Goal: Find specific page/section: Find specific page/section

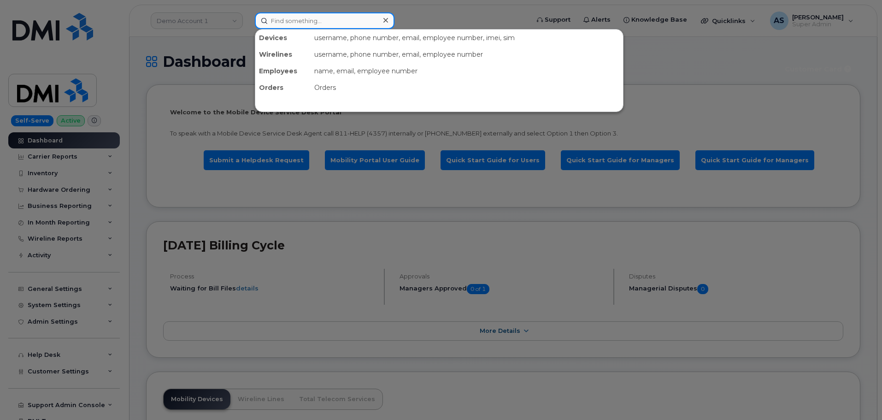
click at [309, 19] on input at bounding box center [325, 20] width 140 height 17
drag, startPoint x: 204, startPoint y: 53, endPoint x: 205, endPoint y: 47, distance: 5.5
click at [204, 53] on div at bounding box center [441, 210] width 882 height 420
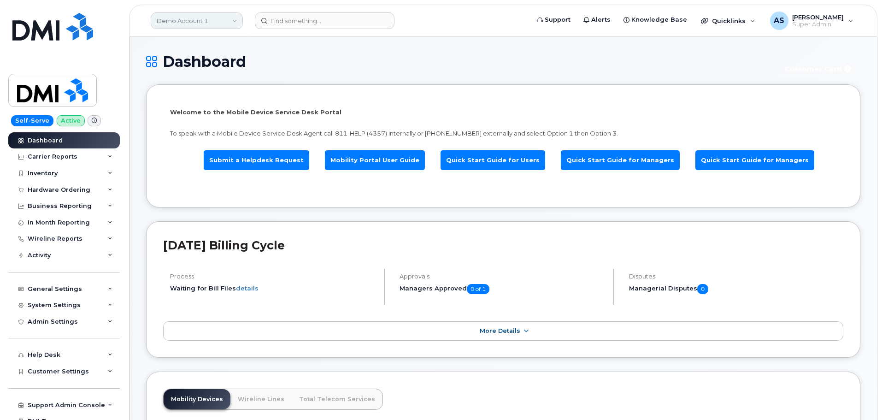
click at [190, 19] on link "Demo Account 1" at bounding box center [197, 20] width 92 height 17
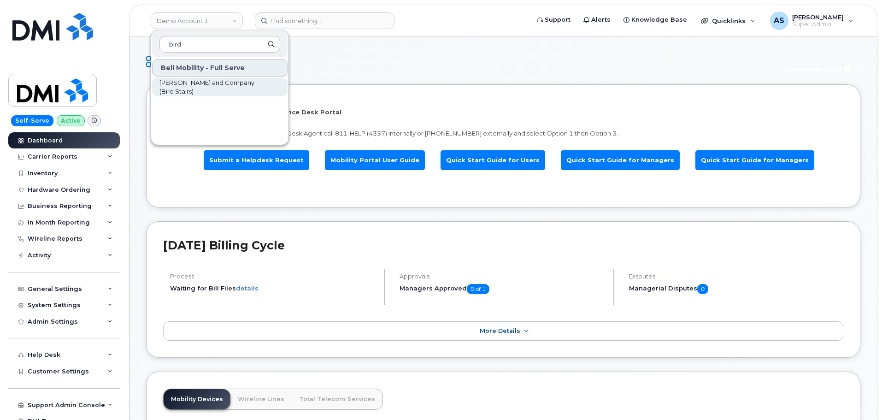
type input "bird"
click at [230, 90] on span "JW Bird and Company (Bird Stairs)" at bounding box center [212, 87] width 106 height 18
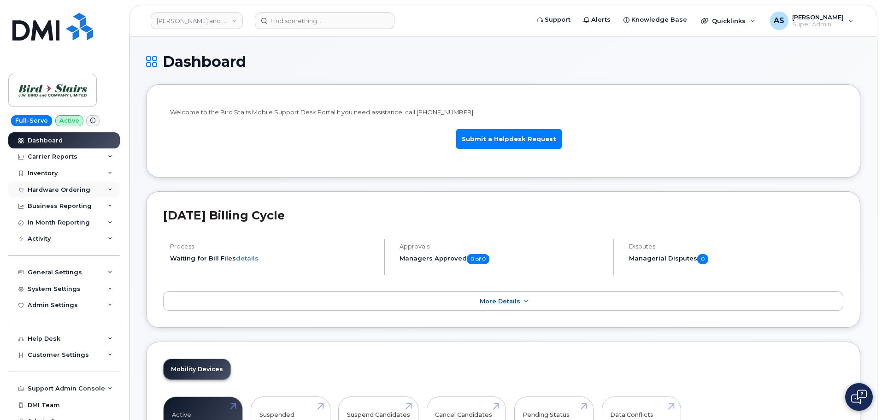
click at [83, 191] on div "Hardware Ordering" at bounding box center [59, 189] width 63 height 7
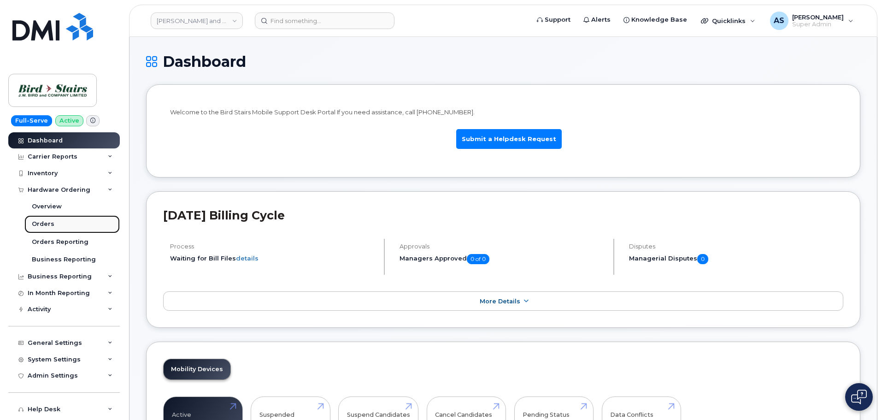
click at [50, 226] on div "Orders" at bounding box center [43, 224] width 23 height 8
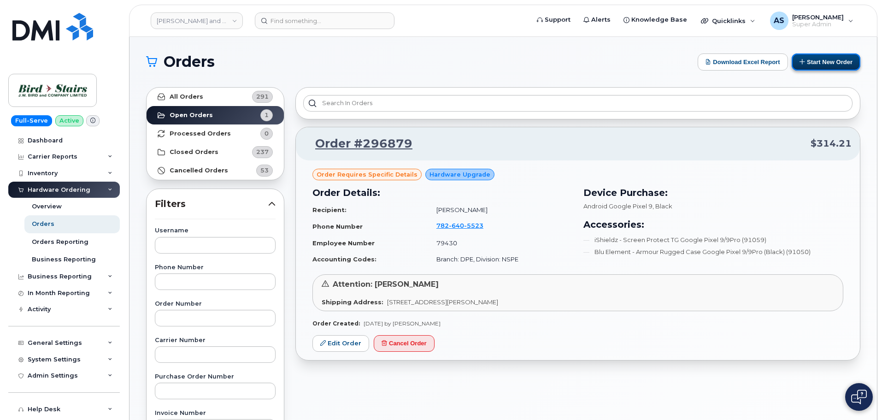
click at [826, 60] on button "Start New Order" at bounding box center [825, 61] width 69 height 17
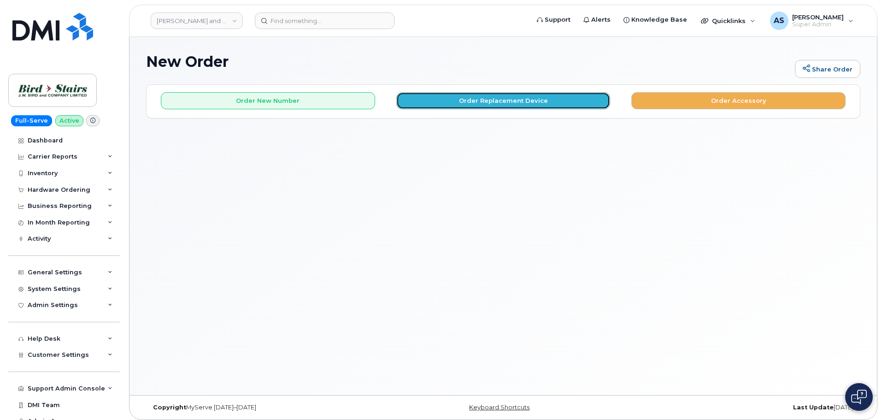
click at [445, 96] on button "Order Replacement Device" at bounding box center [503, 100] width 214 height 17
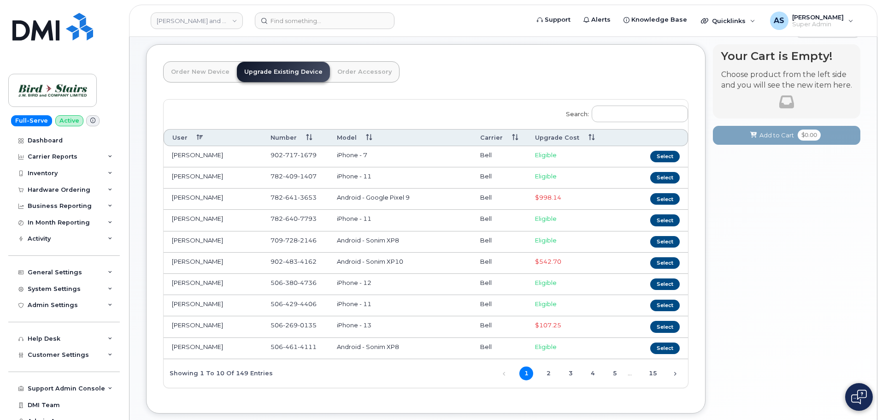
scroll to position [93, 0]
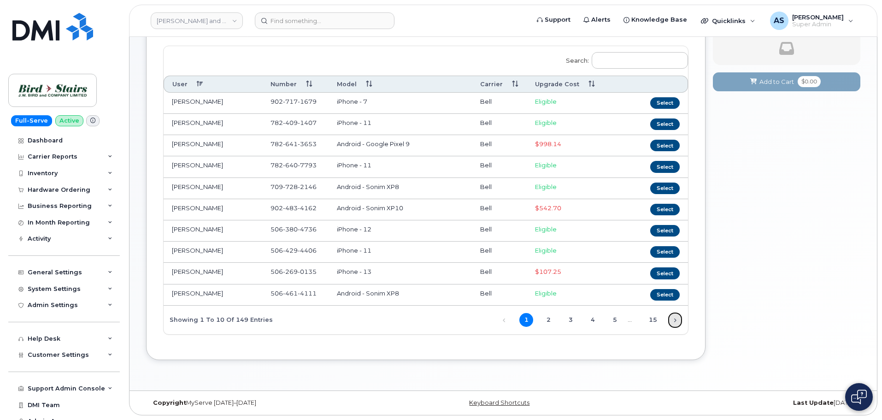
click at [677, 320] on link "Next" at bounding box center [675, 320] width 14 height 14
click at [677, 319] on link "Next" at bounding box center [675, 320] width 14 height 14
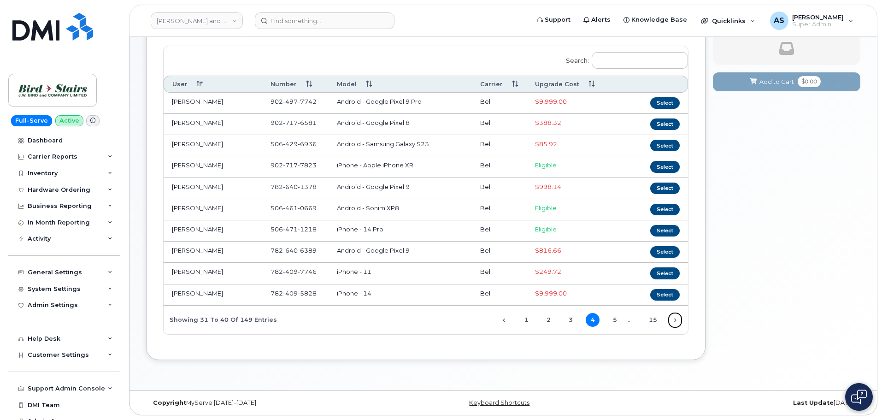
click at [677, 319] on link "Next" at bounding box center [675, 320] width 14 height 14
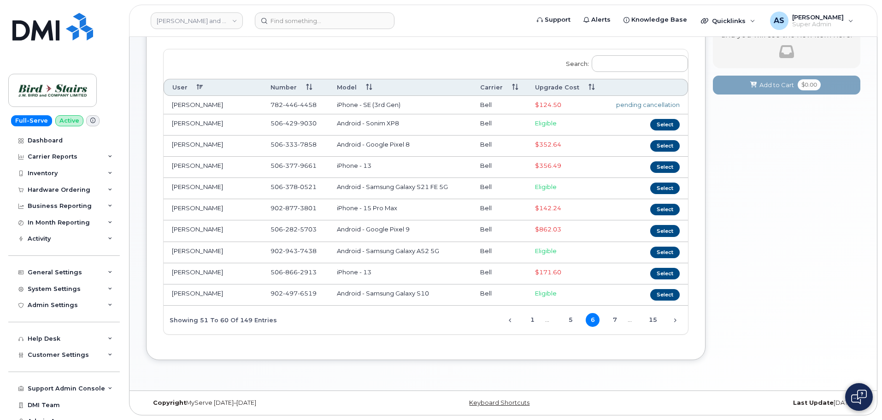
scroll to position [90, 0]
click at [677, 319] on link "Next" at bounding box center [675, 320] width 14 height 14
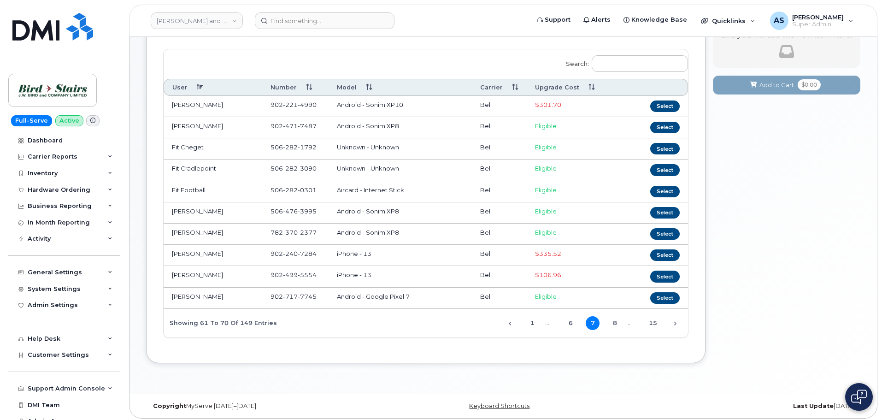
click at [677, 319] on link "Next" at bounding box center [675, 323] width 14 height 14
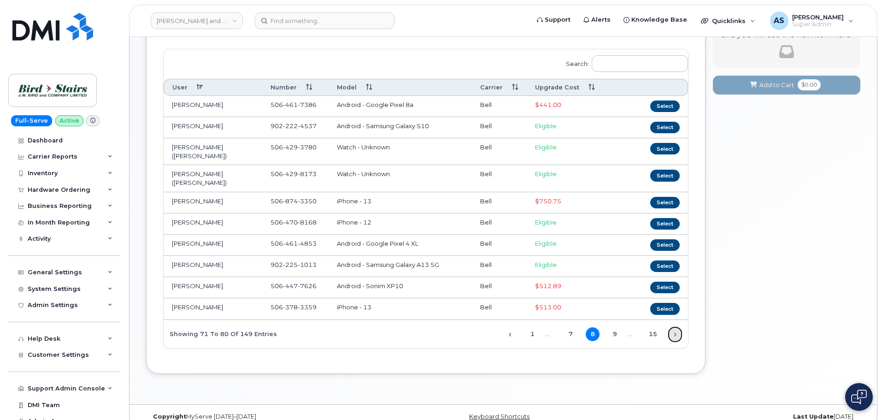
click at [677, 327] on link "Next" at bounding box center [675, 334] width 14 height 14
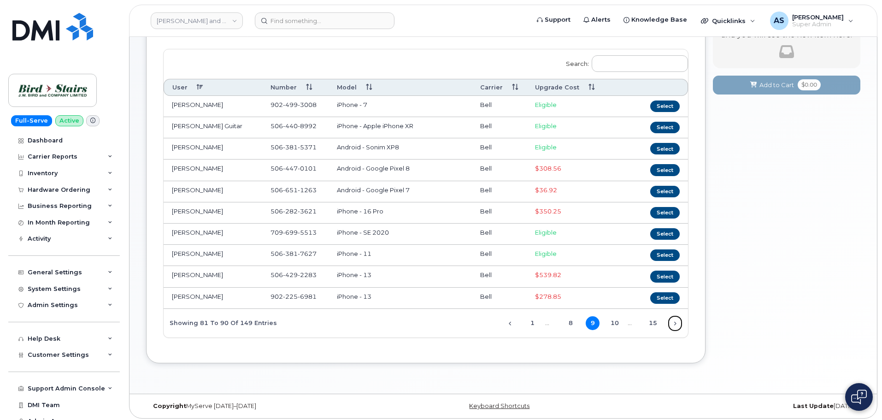
click at [677, 321] on link "Next" at bounding box center [675, 323] width 14 height 14
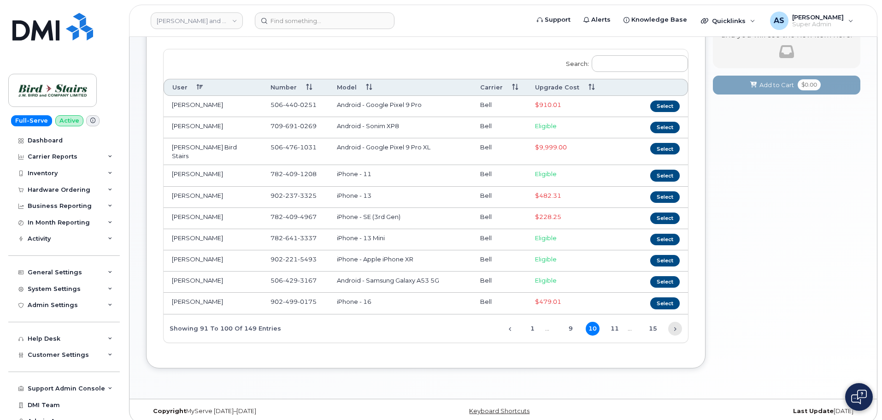
click at [677, 322] on link "Next" at bounding box center [675, 328] width 14 height 14
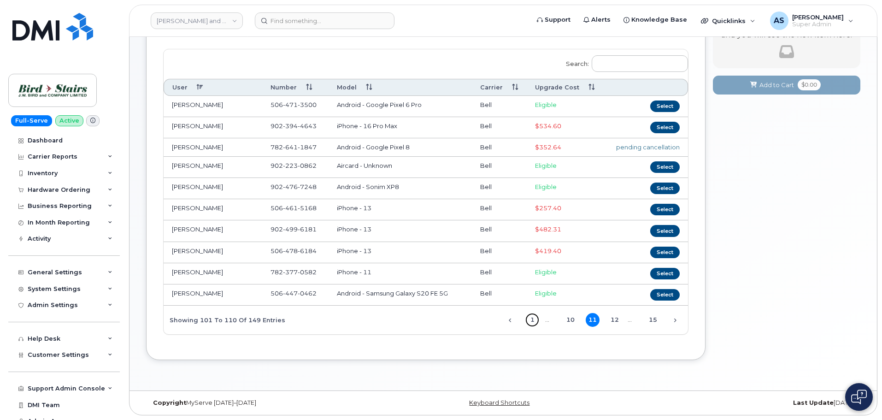
click at [537, 315] on link "1" at bounding box center [532, 320] width 14 height 14
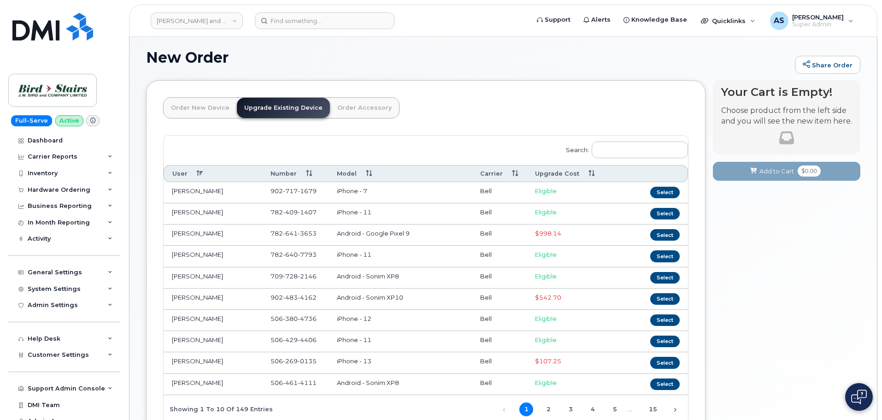
scroll to position [0, 0]
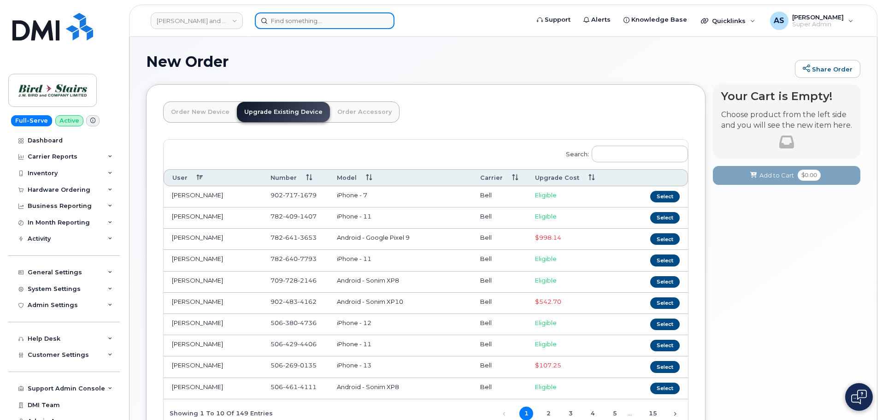
click at [288, 22] on input at bounding box center [325, 20] width 140 height 17
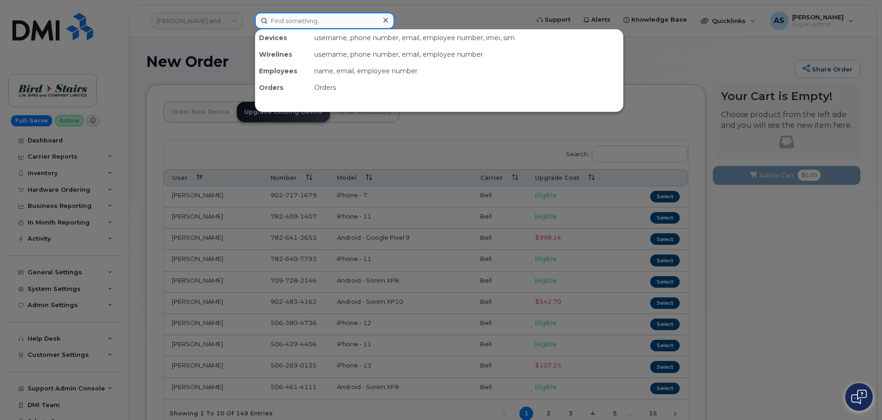
paste input "alex litvinas"
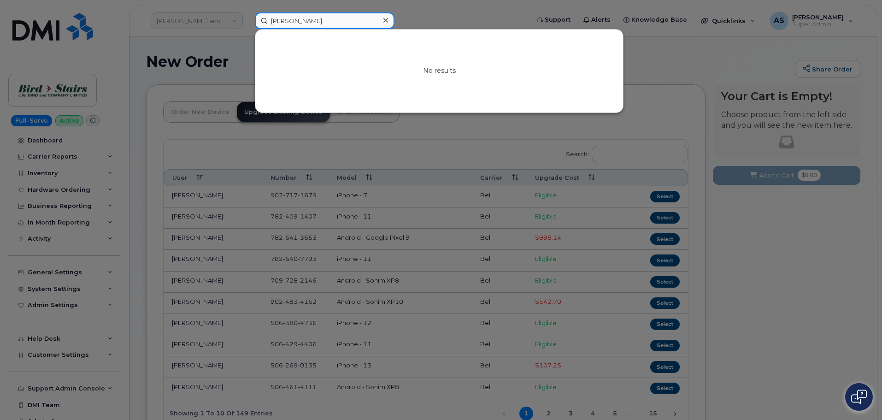
type input "alex litvinas"
click at [191, 47] on div at bounding box center [441, 210] width 882 height 420
click at [350, 21] on input "alex litvinas" at bounding box center [325, 20] width 140 height 17
click at [386, 22] on icon at bounding box center [385, 20] width 5 height 7
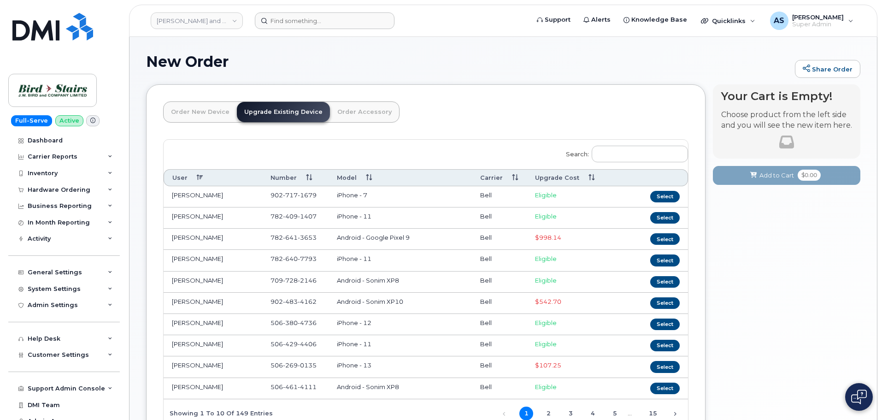
click at [439, 21] on form at bounding box center [389, 20] width 268 height 17
click at [233, 25] on link "JW Bird and Company (Bird Stairs)" at bounding box center [197, 20] width 92 height 17
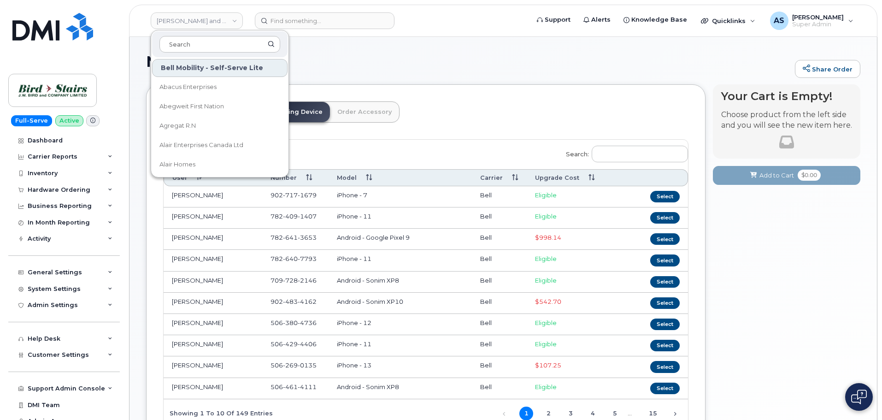
drag, startPoint x: 338, startPoint y: 67, endPoint x: 344, endPoint y: 68, distance: 5.5
click at [341, 67] on h1 "New Order" at bounding box center [468, 61] width 644 height 16
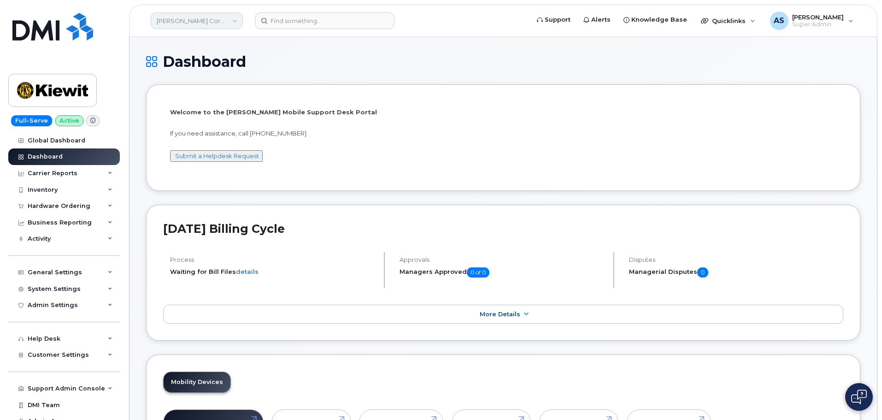
click at [217, 19] on link "[PERSON_NAME] Corporation" at bounding box center [197, 20] width 92 height 17
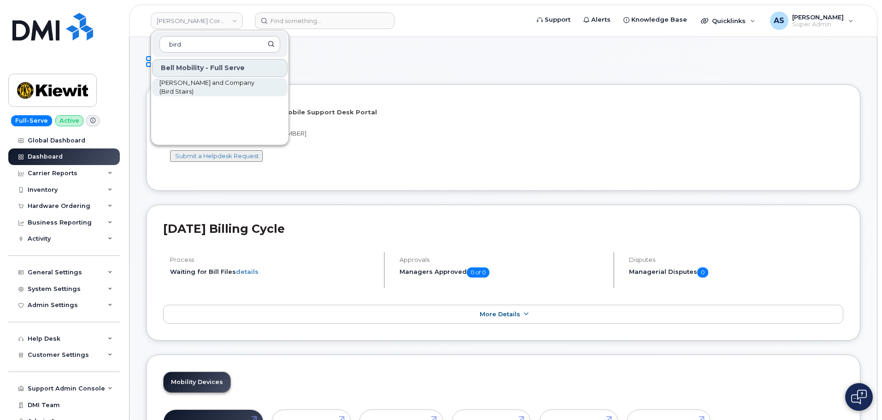
type input "bird"
click at [208, 83] on span "[PERSON_NAME] and Company (Bird Stairs)" at bounding box center [212, 87] width 106 height 18
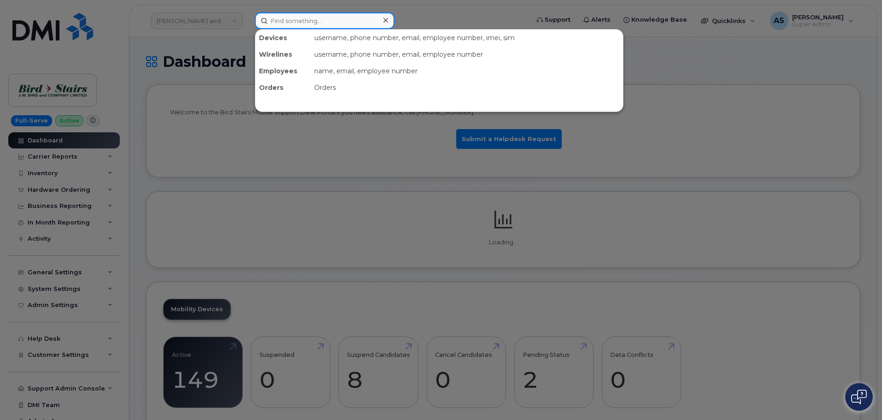
click at [304, 18] on input at bounding box center [325, 20] width 140 height 17
paste input "https://simplex_customer.myserve.ca/customer/10935"
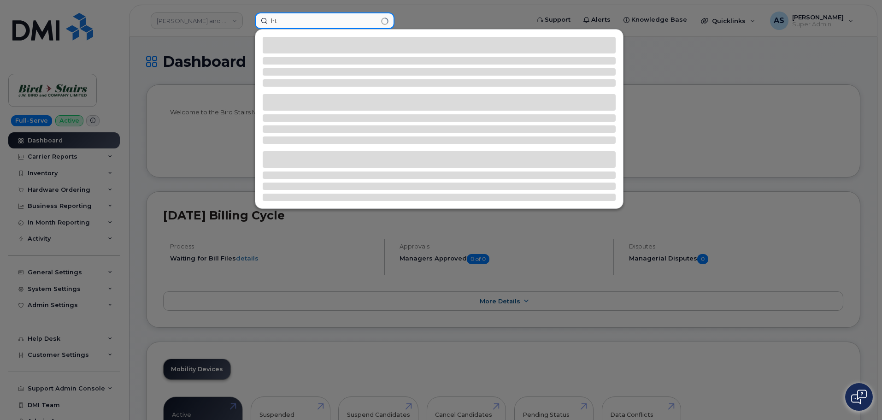
type input "h"
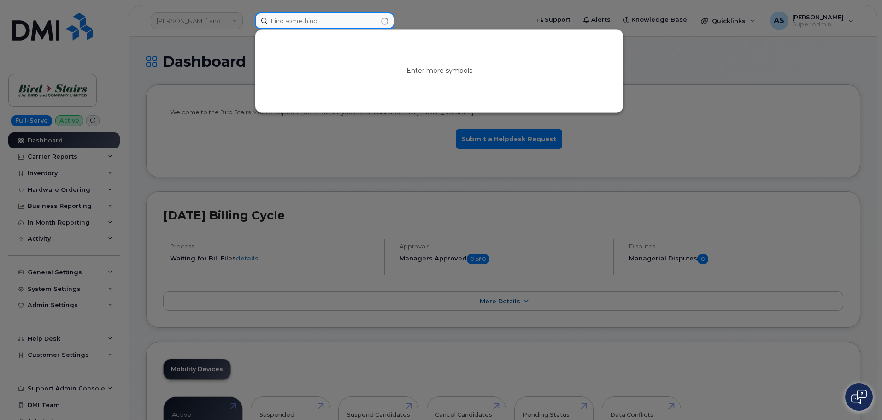
click at [343, 19] on input at bounding box center [325, 20] width 140 height 17
paste input "alex litvinas"
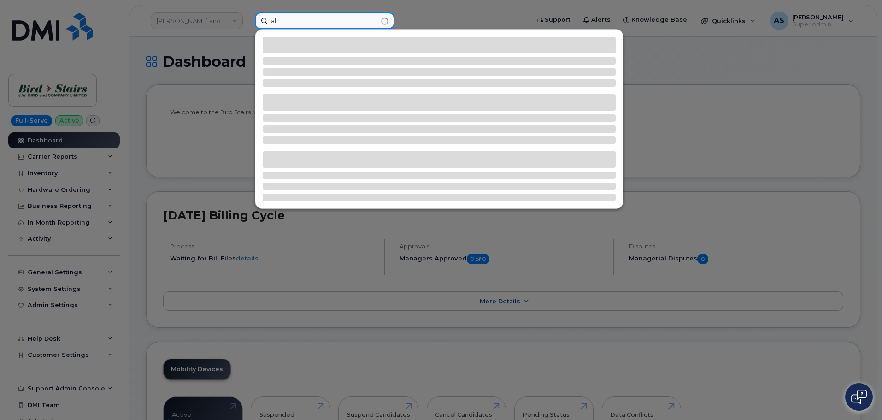
type input "a"
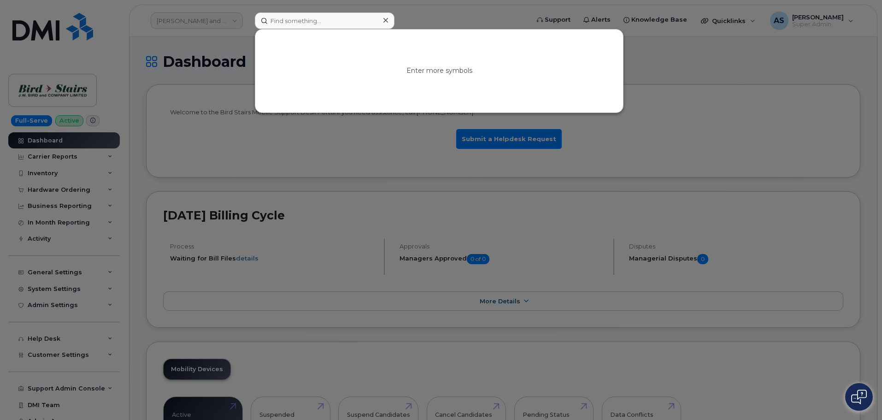
click at [175, 42] on div at bounding box center [441, 210] width 882 height 420
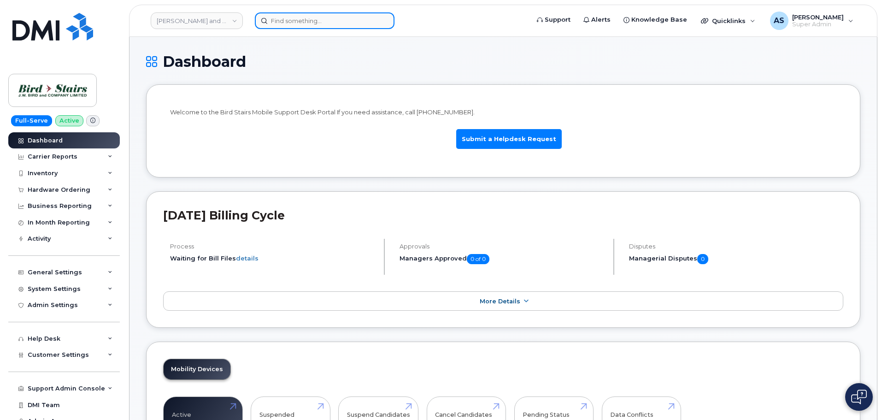
click at [324, 23] on input at bounding box center [325, 20] width 140 height 17
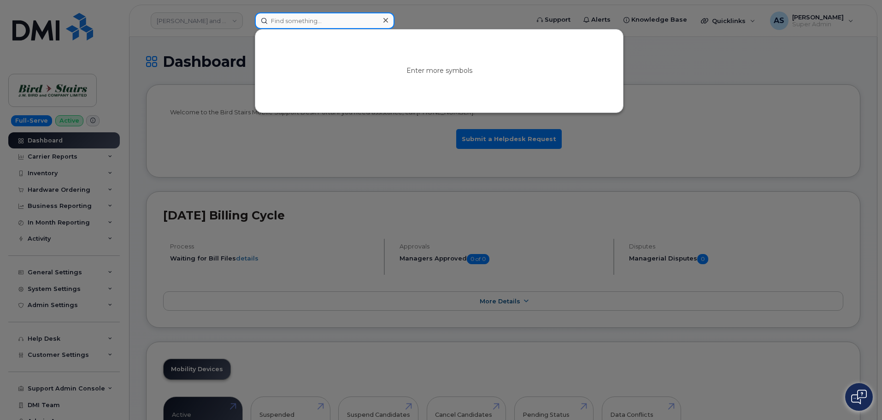
click at [315, 24] on input at bounding box center [325, 20] width 140 height 17
paste input "2152663378"
type input "2152663378"
click at [178, 63] on div at bounding box center [441, 210] width 882 height 420
drag, startPoint x: 342, startPoint y: 22, endPoint x: 226, endPoint y: 28, distance: 116.2
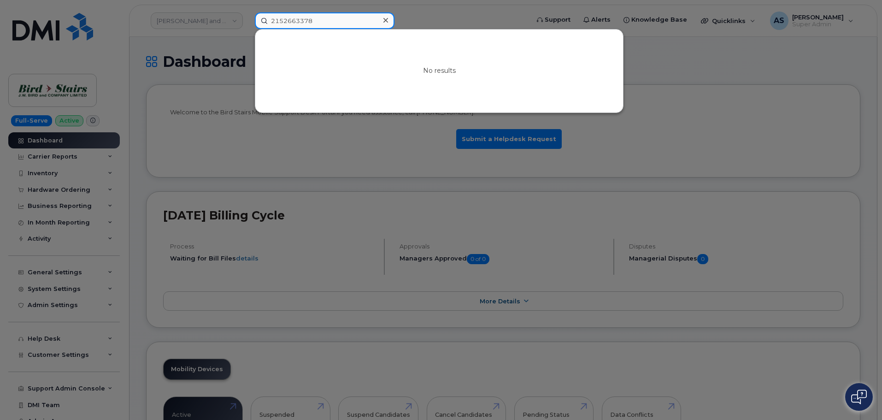
click at [247, 27] on div "2152663378 No results" at bounding box center [388, 20] width 283 height 17
click at [315, 19] on input at bounding box center [325, 20] width 140 height 17
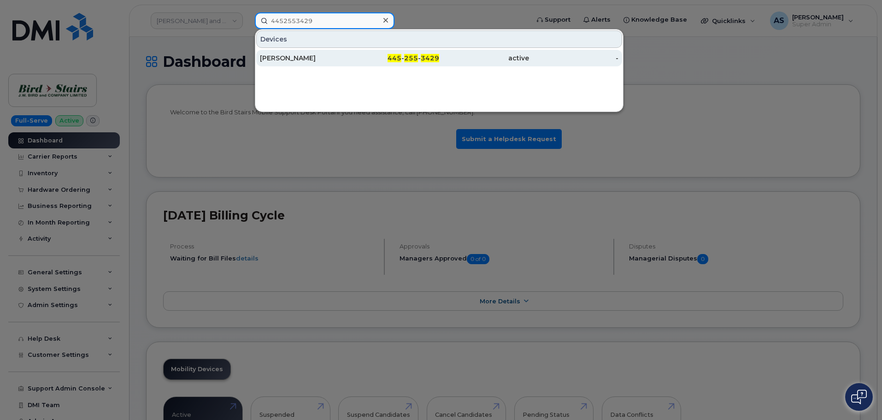
type input "4452553429"
click at [360, 58] on div "445 - 255 - 3429" at bounding box center [395, 57] width 90 height 9
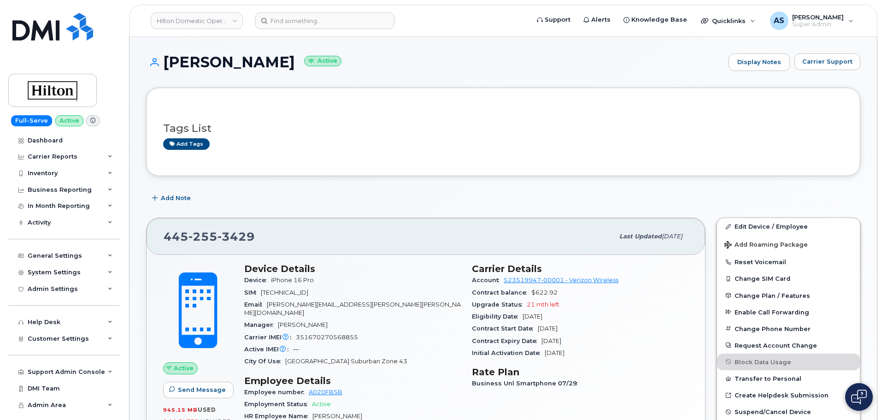
click at [413, 56] on h1 "[PERSON_NAME] Active" at bounding box center [435, 62] width 578 height 16
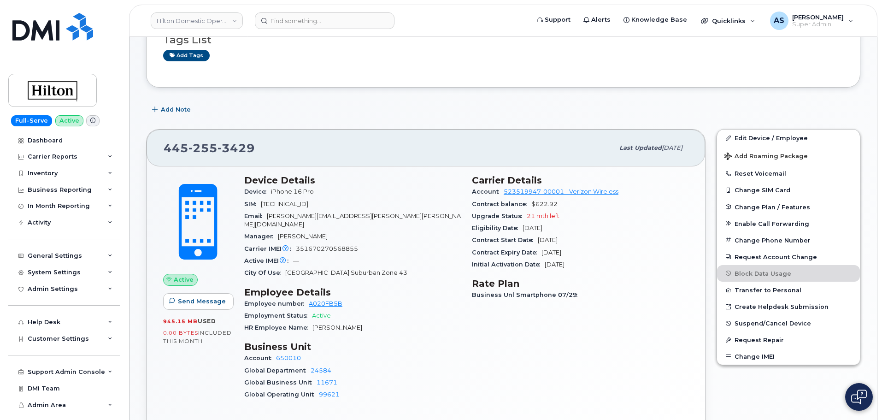
scroll to position [92, 0]
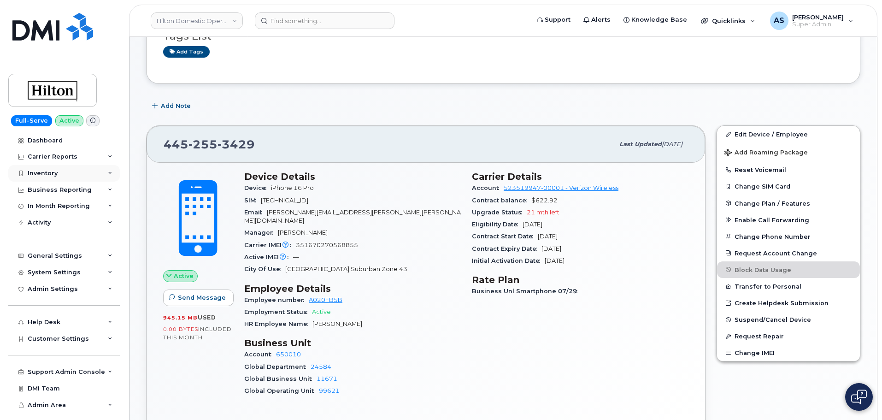
click at [87, 172] on div "Inventory" at bounding box center [63, 173] width 111 height 17
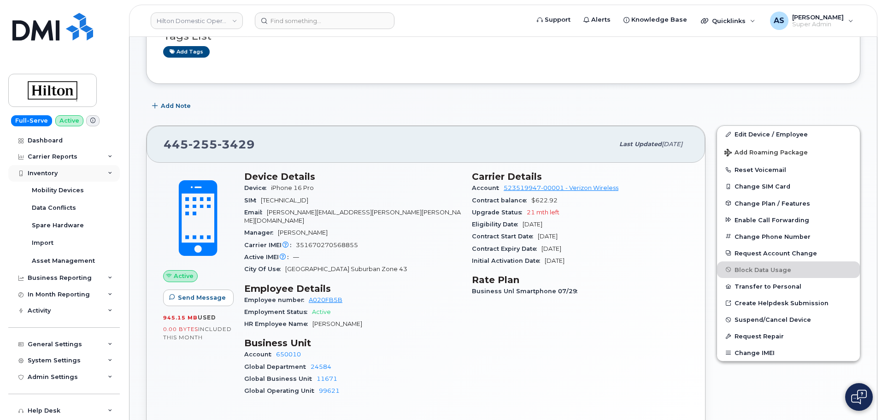
click at [86, 172] on div "Inventory" at bounding box center [63, 173] width 111 height 17
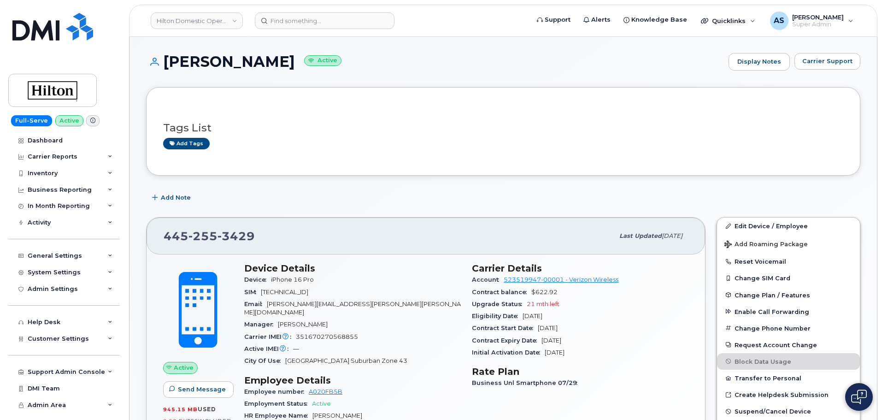
scroll to position [0, 0]
click at [388, 61] on h1 "[PERSON_NAME] Active" at bounding box center [435, 62] width 578 height 16
drag, startPoint x: 721, startPoint y: 197, endPoint x: 718, endPoint y: 194, distance: 4.9
click at [718, 194] on div "Add Note" at bounding box center [503, 198] width 714 height 17
